Goal: Information Seeking & Learning: Learn about a topic

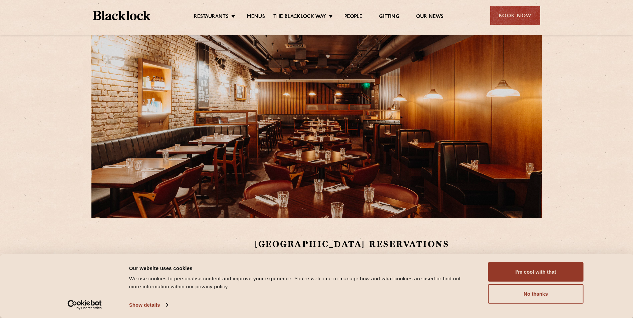
scroll to position [33, 0]
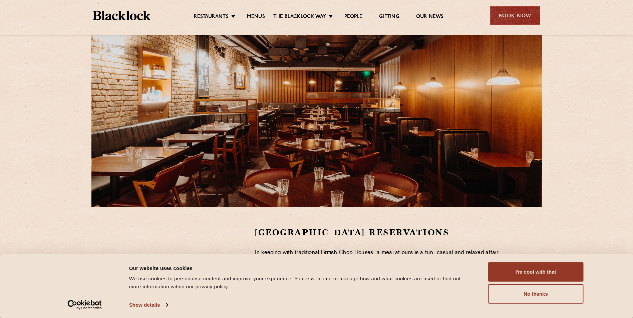
click at [520, 13] on div "Book Now" at bounding box center [515, 15] width 50 height 18
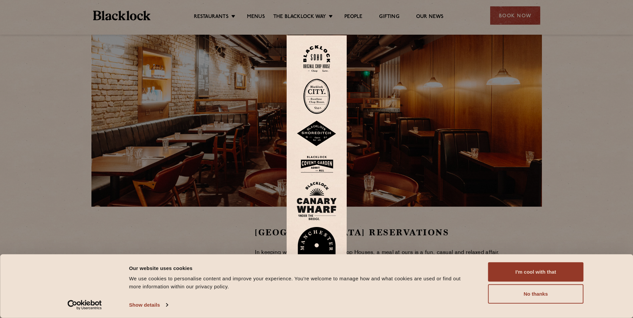
click at [317, 163] on img at bounding box center [317, 165] width 40 height 22
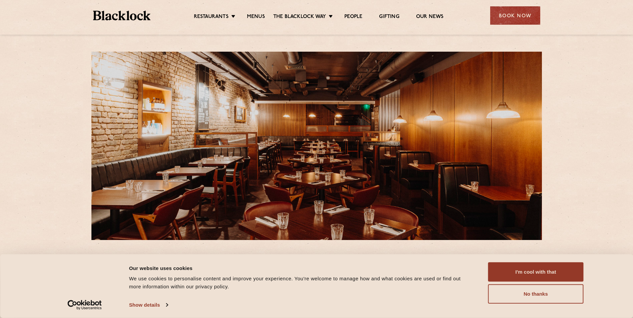
scroll to position [67, 0]
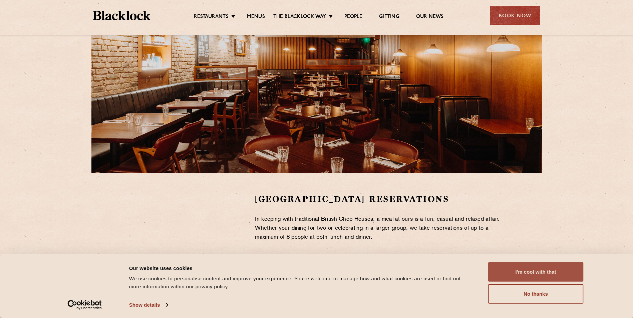
click at [522, 276] on button "I'm cool with that" at bounding box center [535, 272] width 95 height 19
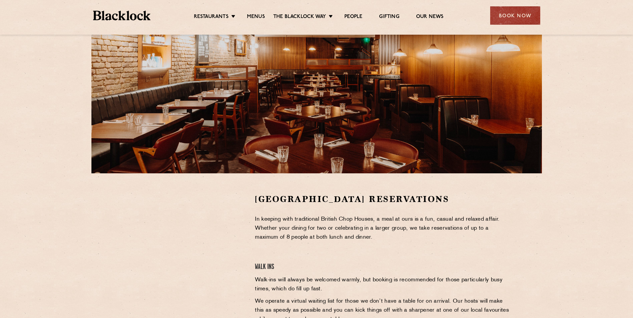
scroll to position [0, 0]
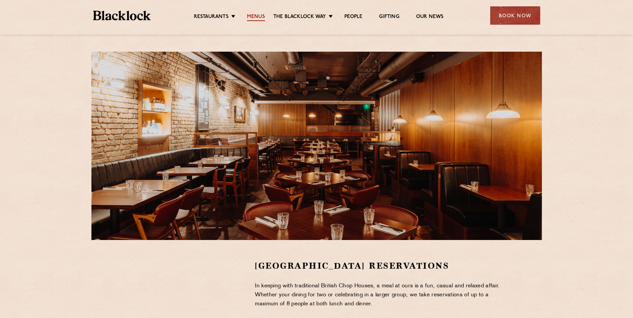
click at [258, 17] on link "Menus" at bounding box center [256, 17] width 18 height 7
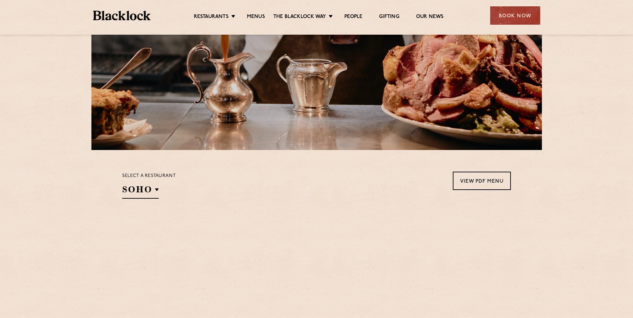
scroll to position [100, 0]
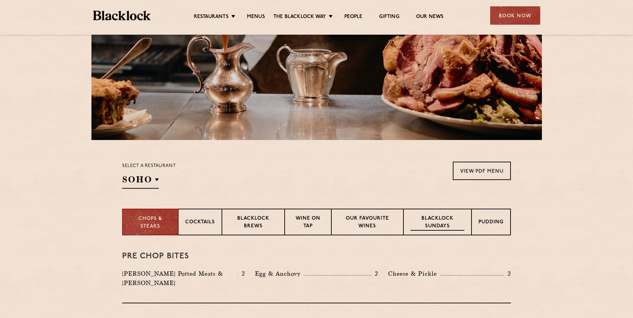
click at [436, 227] on p "Blacklock Sundays" at bounding box center [438, 223] width 54 height 16
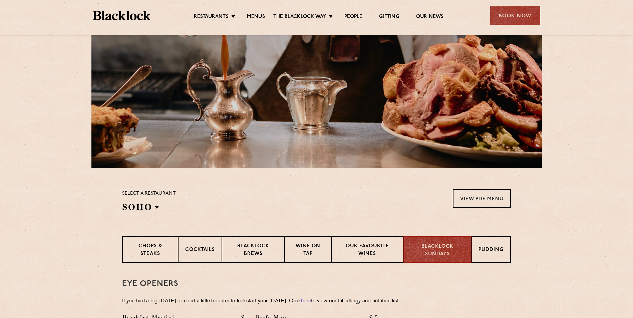
scroll to position [67, 0]
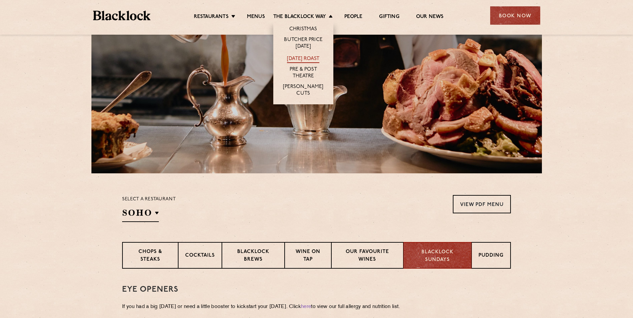
click at [299, 59] on link "[DATE] Roast" at bounding box center [303, 59] width 32 height 7
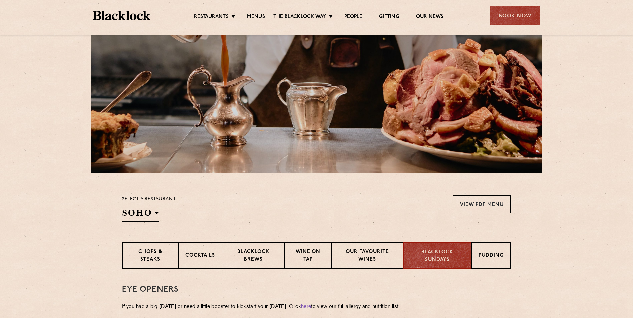
scroll to position [115, 0]
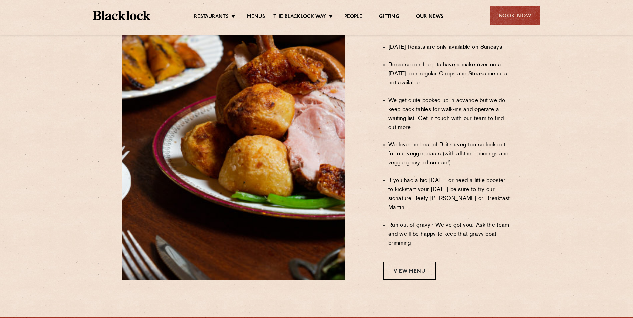
scroll to position [599, 0]
